Goal: Task Accomplishment & Management: Manage account settings

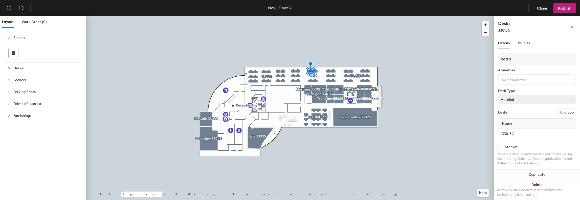
click at [510, 100] on button "Hoteled" at bounding box center [537, 99] width 78 height 9
click at [516, 114] on div "Assigned" at bounding box center [524, 116] width 51 height 8
click at [517, 134] on input "33013C" at bounding box center [537, 133] width 75 height 7
click at [518, 134] on input "33013C" at bounding box center [537, 133] width 75 height 7
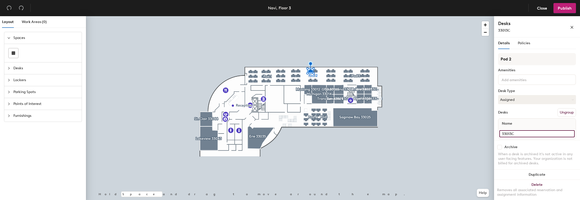
click at [519, 133] on input "33013C" at bounding box center [537, 133] width 75 height 7
click at [518, 117] on div "Pod 2 Amenities Desk Type Assigned Desks Ungroup Name 33013C" at bounding box center [537, 97] width 78 height 89
click at [516, 125] on div "Name" at bounding box center [537, 124] width 77 height 10
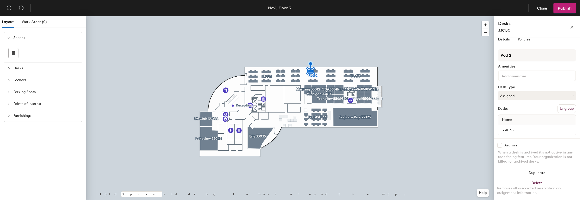
scroll to position [5, 0]
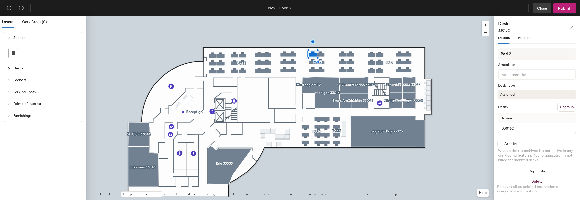
click at [538, 9] on span "Close" at bounding box center [542, 8] width 10 height 5
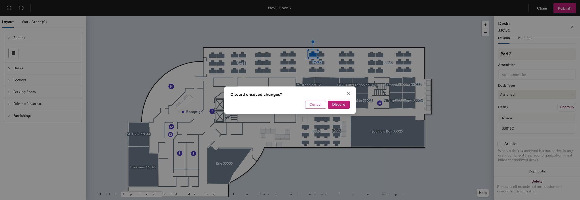
click at [319, 105] on span "Cancel" at bounding box center [316, 104] width 12 height 4
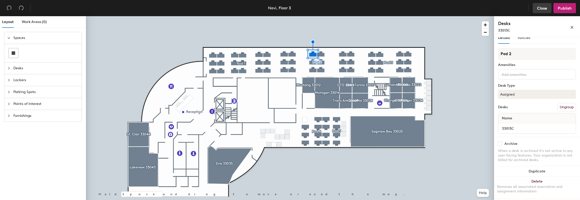
click at [546, 9] on span "Close" at bounding box center [542, 8] width 10 height 5
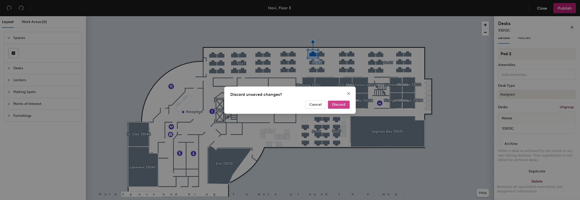
click at [340, 105] on span "Discard" at bounding box center [338, 104] width 13 height 4
